Goal: Transaction & Acquisition: Purchase product/service

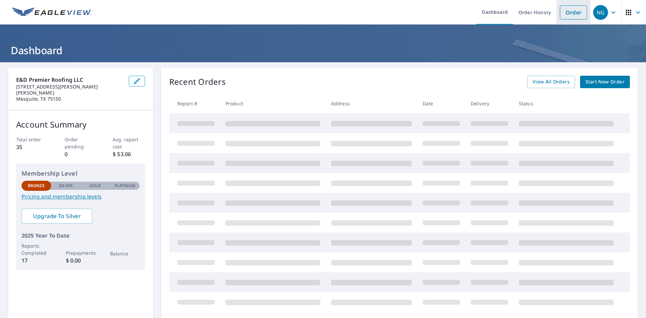
click at [563, 9] on link "Order" at bounding box center [573, 12] width 27 height 14
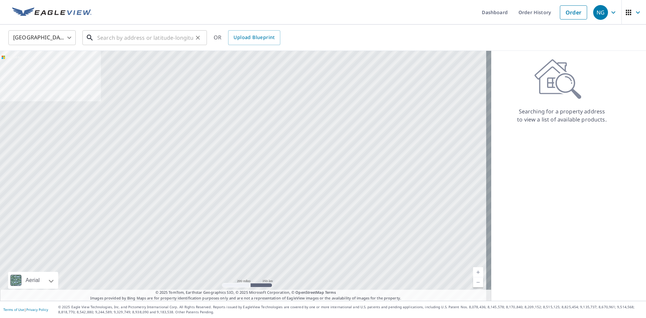
click at [137, 44] on input "text" at bounding box center [145, 37] width 96 height 19
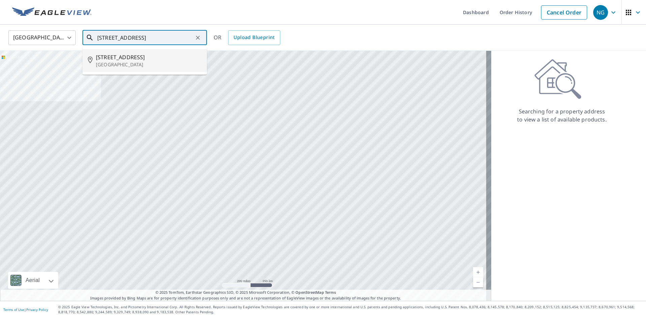
click at [149, 57] on span "[STREET_ADDRESS]" at bounding box center [149, 57] width 106 height 8
type input "[STREET_ADDRESS][PERSON_NAME]"
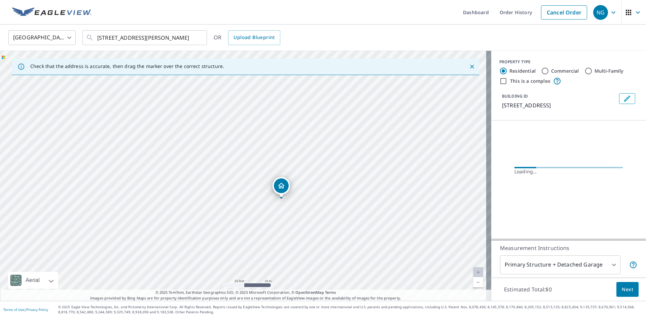
drag, startPoint x: 299, startPoint y: 194, endPoint x: 202, endPoint y: 216, distance: 99.2
click at [202, 216] on div "[STREET_ADDRESS][PERSON_NAME]" at bounding box center [245, 176] width 491 height 250
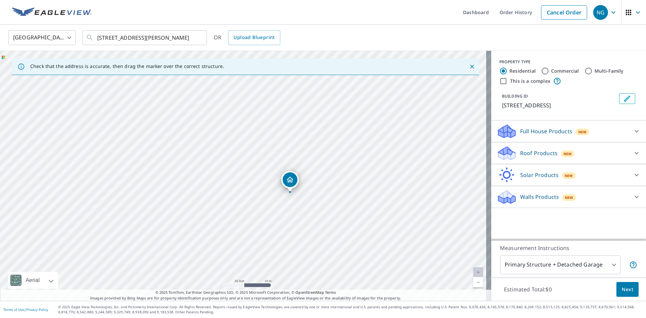
drag, startPoint x: 236, startPoint y: 202, endPoint x: 283, endPoint y: 219, distance: 49.8
click at [283, 219] on div "[STREET_ADDRESS][PERSON_NAME]" at bounding box center [245, 176] width 491 height 250
click at [614, 127] on div "Full House Products New" at bounding box center [562, 131] width 132 height 16
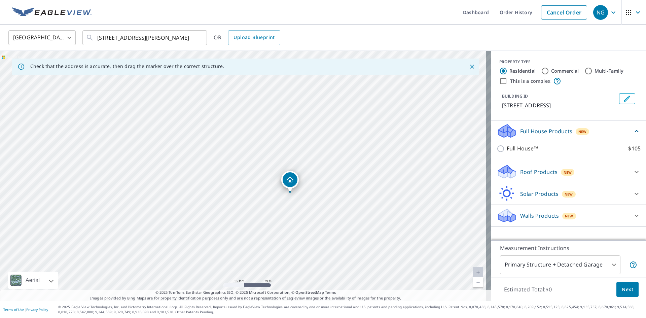
click at [614, 127] on div "Full House Products New" at bounding box center [564, 131] width 136 height 16
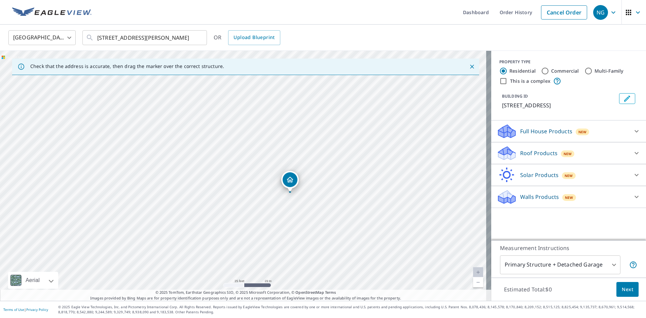
click at [617, 152] on div "Roof Products New" at bounding box center [562, 153] width 132 height 16
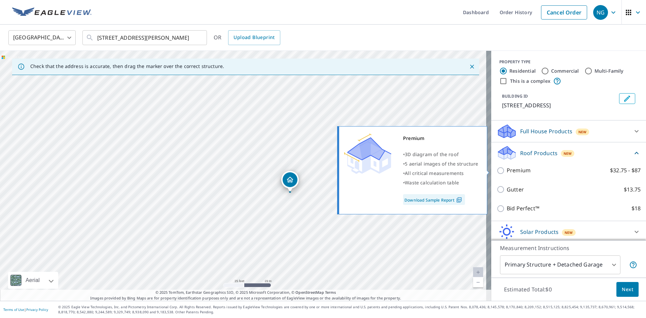
click at [499, 170] on input "Premium $32.75 - $87" at bounding box center [501, 171] width 10 height 8
checkbox input "true"
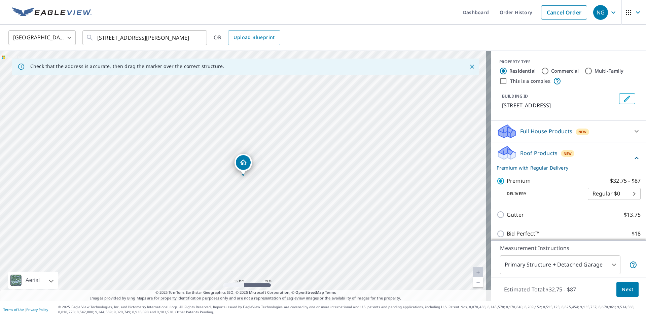
click at [627, 292] on span "Next" at bounding box center [627, 289] width 11 height 8
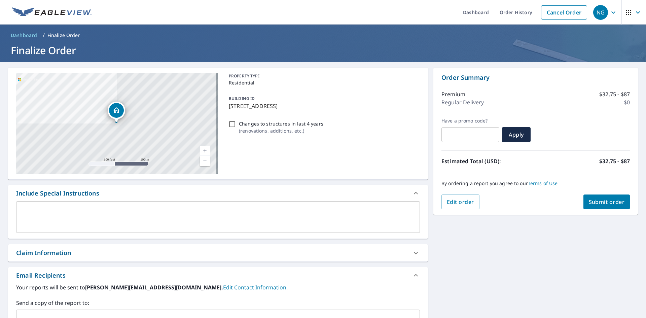
click at [592, 203] on span "Submit order" at bounding box center [607, 201] width 36 height 7
